Goal: Use online tool/utility: Utilize a website feature to perform a specific function

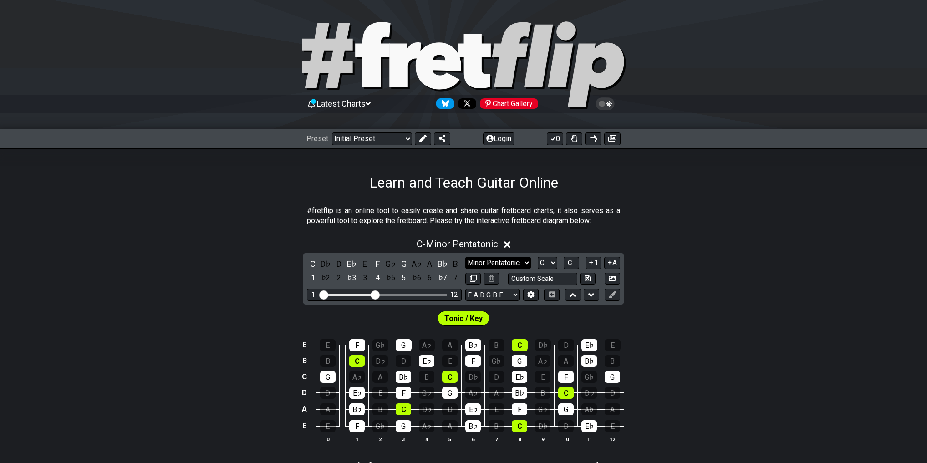
click at [495, 262] on select "Minor Pentatonic Click to edit Minor Pentatonic Major Pentatonic Minor Blues Ma…" at bounding box center [498, 263] width 66 height 12
select select "Major / [PERSON_NAME]"
click at [465, 257] on select "Minor Pentatonic Click to edit Minor Pentatonic Major Pentatonic Minor Blues Ma…" at bounding box center [498, 263] width 66 height 12
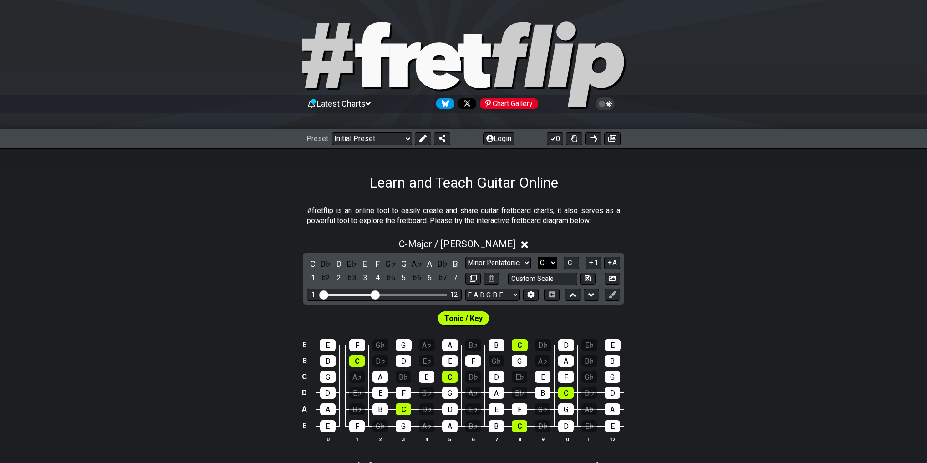
click at [546, 263] on select "A♭ A A♯ B♭ B C C♯ D♭ D D♯ E♭ E F F♯ G♭ G G♯" at bounding box center [548, 263] width 20 height 12
select select "A"
click at [538, 257] on select "A♭ A A♯ B♭ B C C♯ D♭ D D♯ E♭ E F F♯ G♭ G G♯" at bounding box center [548, 263] width 20 height 12
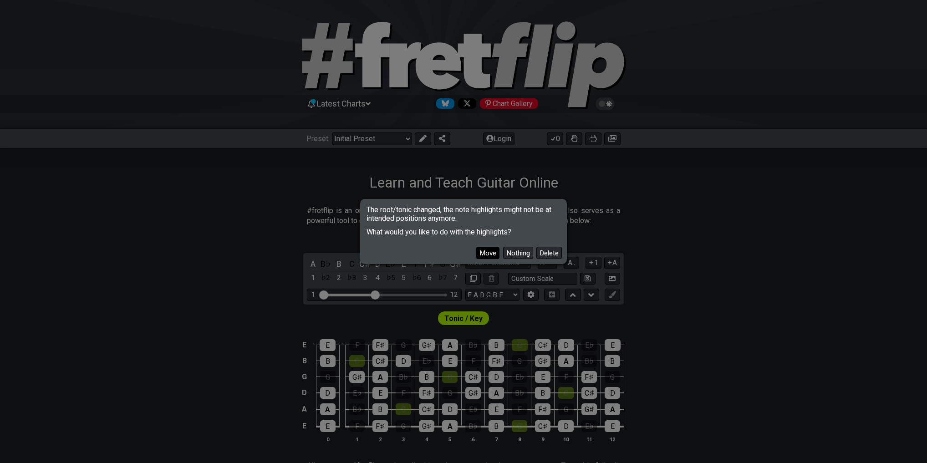
click at [495, 253] on button "Move" at bounding box center [487, 253] width 23 height 12
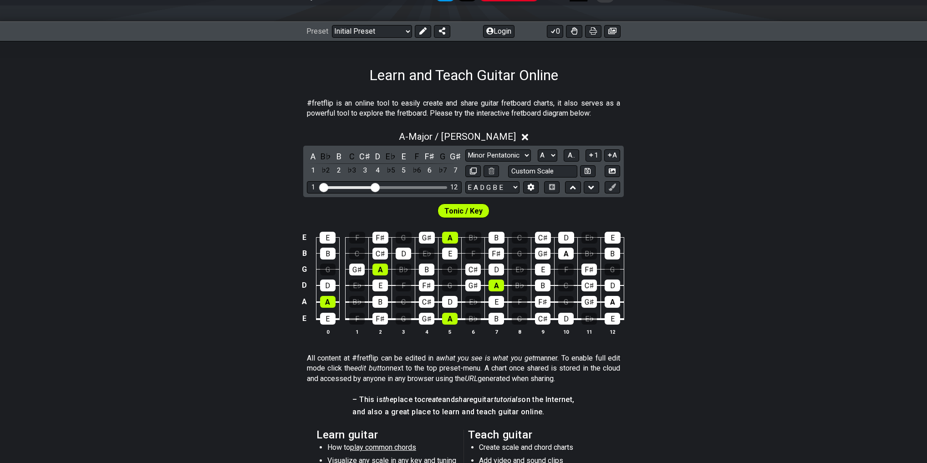
scroll to position [109, 0]
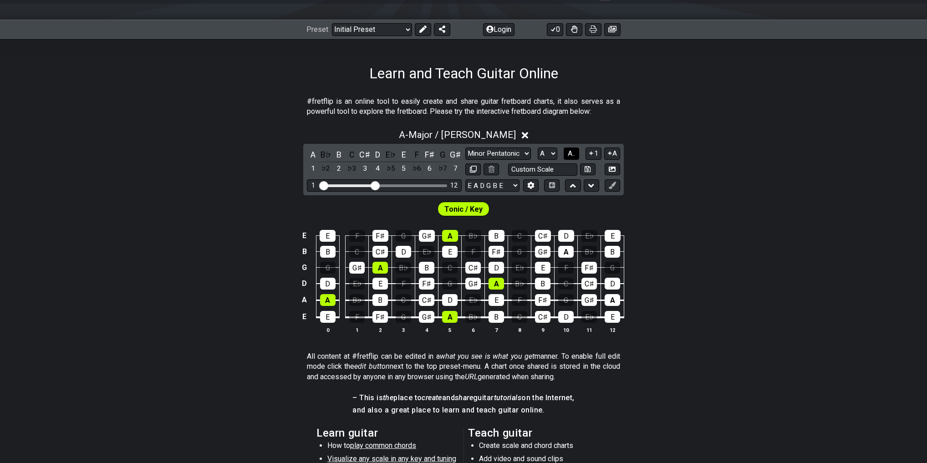
click at [569, 151] on span "A.." at bounding box center [571, 153] width 7 height 8
click at [522, 149] on select "Minor Pentatonic Click to edit Minor Pentatonic Major Pentatonic Minor Blues Ma…" at bounding box center [498, 153] width 66 height 12
select select "Minor / Aeolian"
click at [465, 147] on select "Minor Pentatonic Click to edit Minor Pentatonic Major Pentatonic Minor Blues Ma…" at bounding box center [498, 153] width 66 height 12
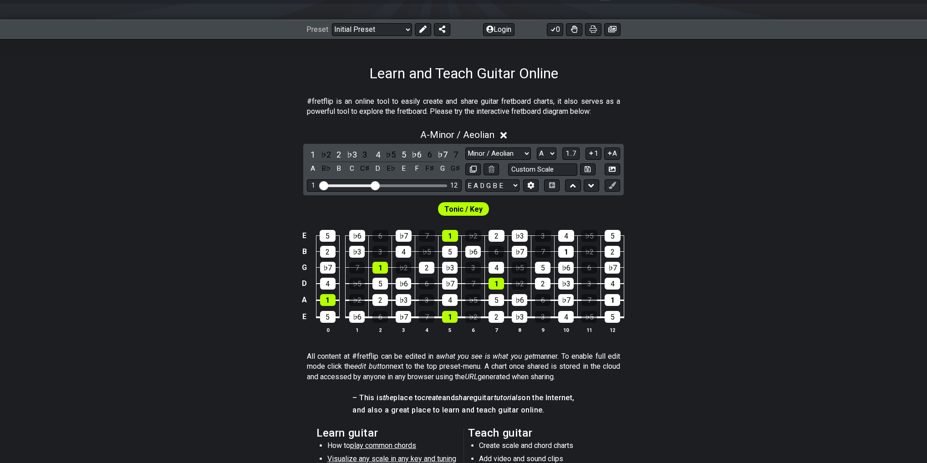
click at [556, 152] on div "Minor Pentatonic Click to edit Minor Pentatonic Major Pentatonic Minor Blues Ma…" at bounding box center [542, 153] width 155 height 12
click at [555, 152] on select "A♭ A A♯ B♭ B C C♯ D♭ D D♯ E♭ E F F♯ G♭ G G♯" at bounding box center [547, 153] width 20 height 12
select select "D"
click at [537, 147] on select "A♭ A A♯ B♭ B C C♯ D♭ D D♯ E♭ E F F♯ G♭ G G♯" at bounding box center [547, 153] width 20 height 12
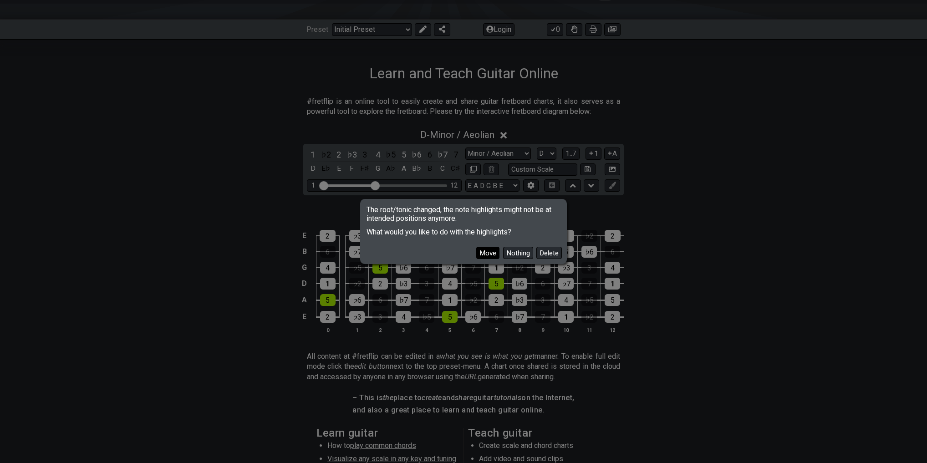
click at [493, 253] on button "Move" at bounding box center [487, 253] width 23 height 12
